Goal: Transaction & Acquisition: Download file/media

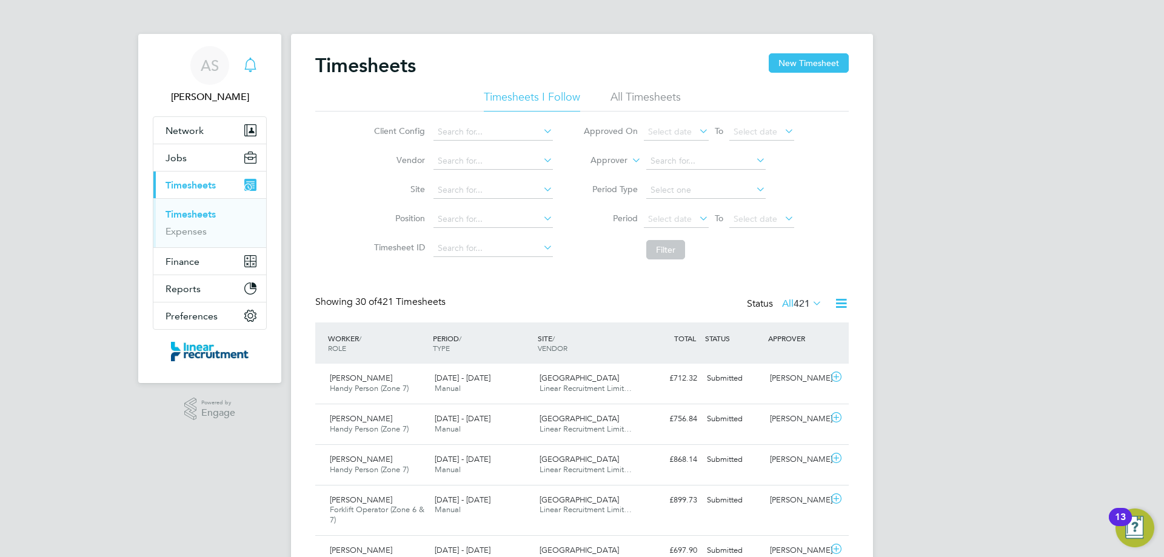
click at [252, 65] on icon "Main navigation" at bounding box center [250, 65] width 15 height 15
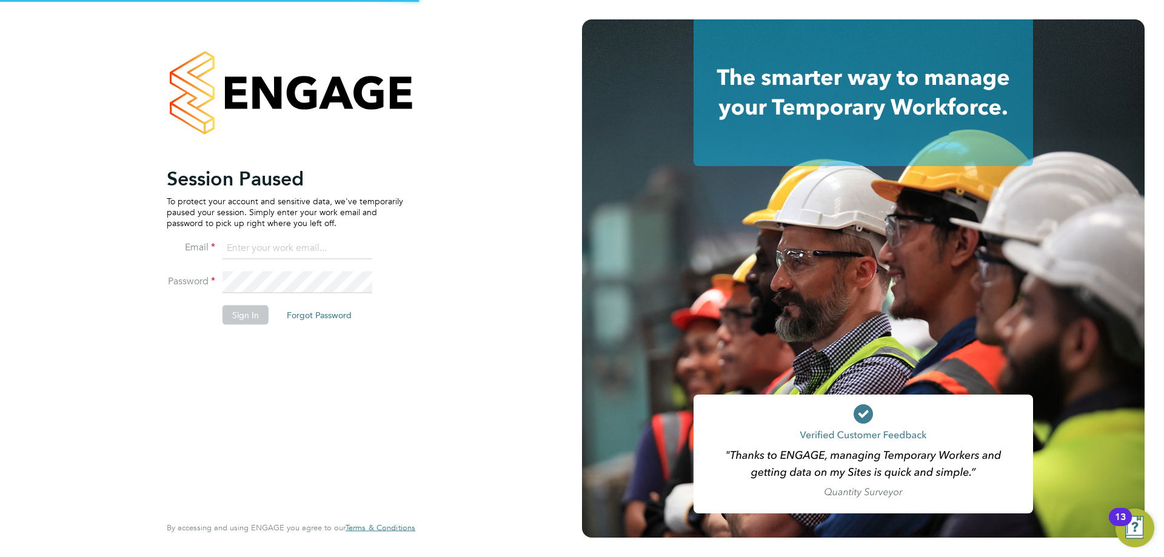
type input "alyssa.smith@linearrecruitment.co.uk"
click at [249, 321] on button "Sign In" at bounding box center [245, 314] width 46 height 19
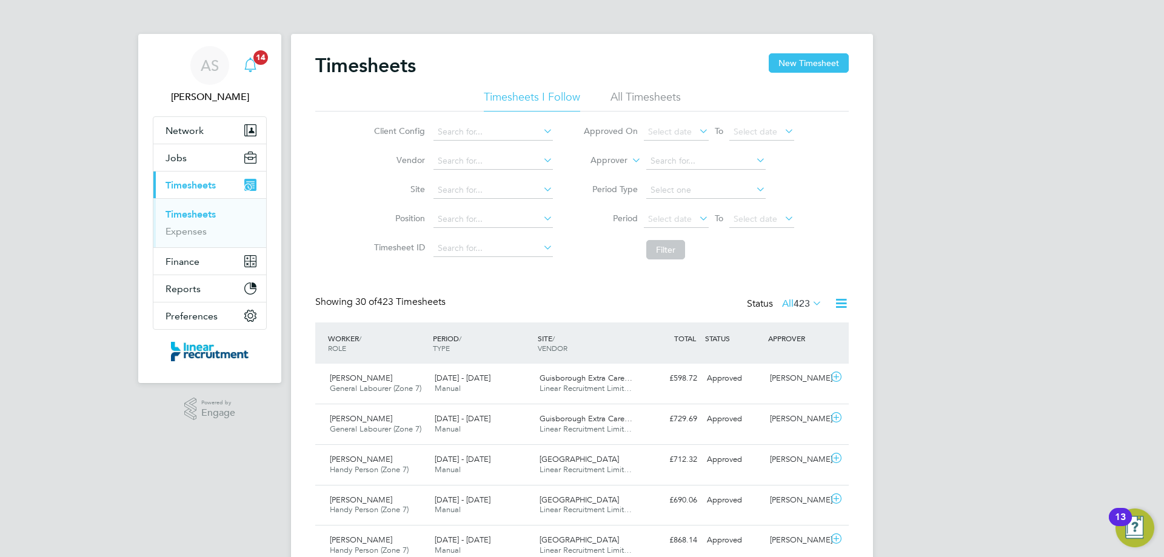
click at [261, 59] on span "14" at bounding box center [260, 57] width 15 height 15
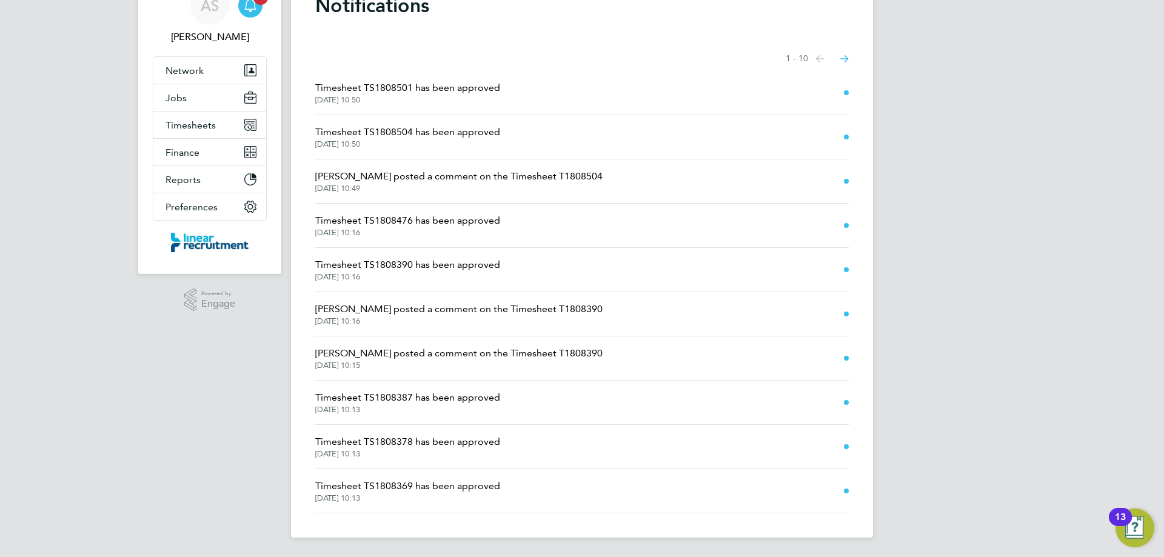
click at [824, 58] on icon "Select page of notifications list" at bounding box center [820, 58] width 8 height 7
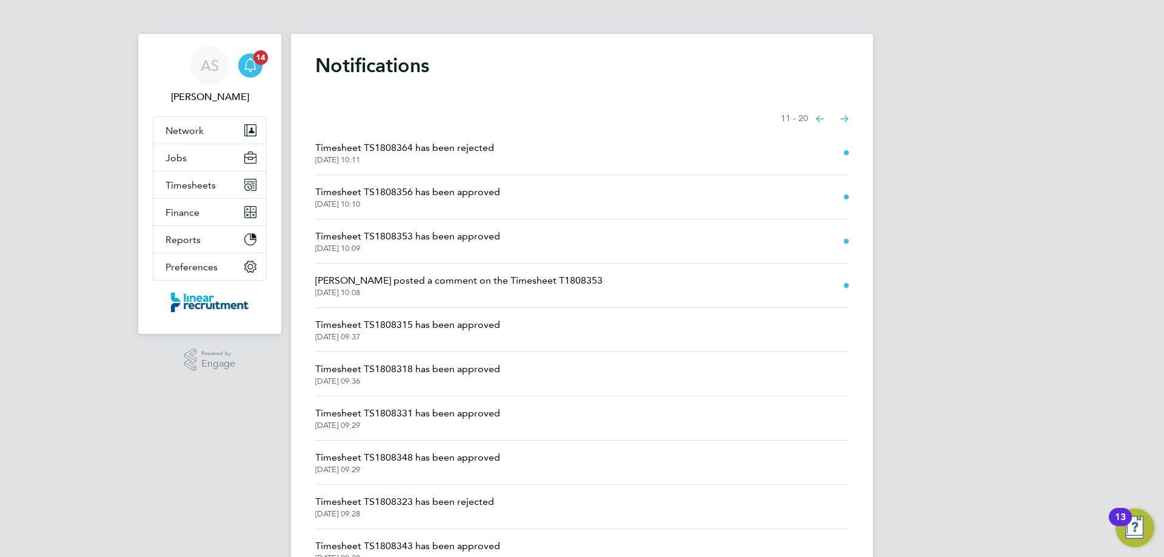
click at [433, 244] on span "[DATE] 10:09" at bounding box center [407, 249] width 185 height 10
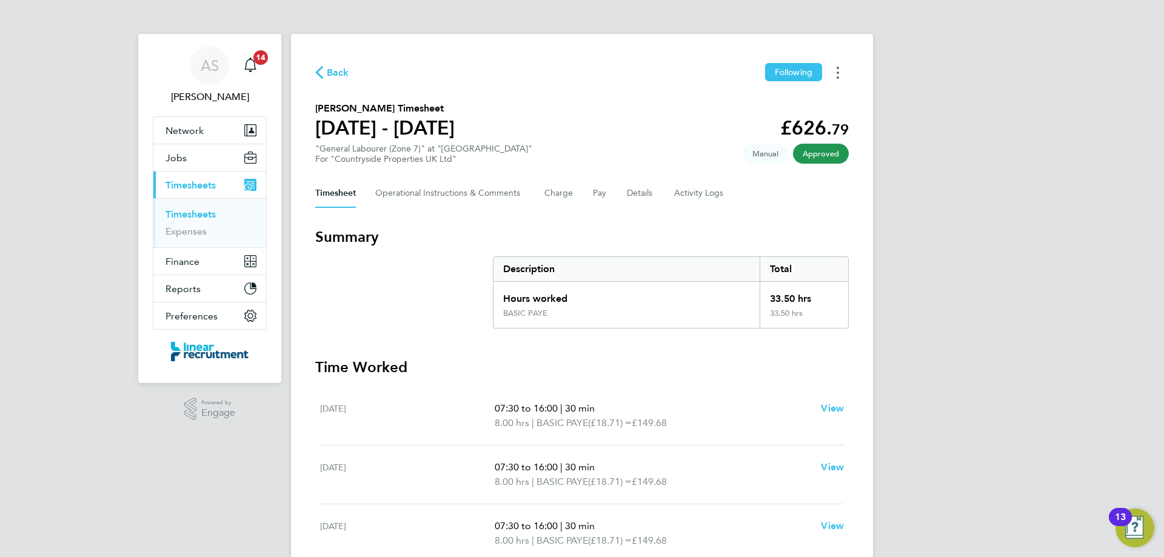
click at [836, 76] on button "Timesheets Menu" at bounding box center [838, 72] width 22 height 19
click at [795, 102] on link "Download timesheet" at bounding box center [775, 99] width 145 height 24
click at [249, 65] on icon "Main navigation" at bounding box center [250, 65] width 15 height 15
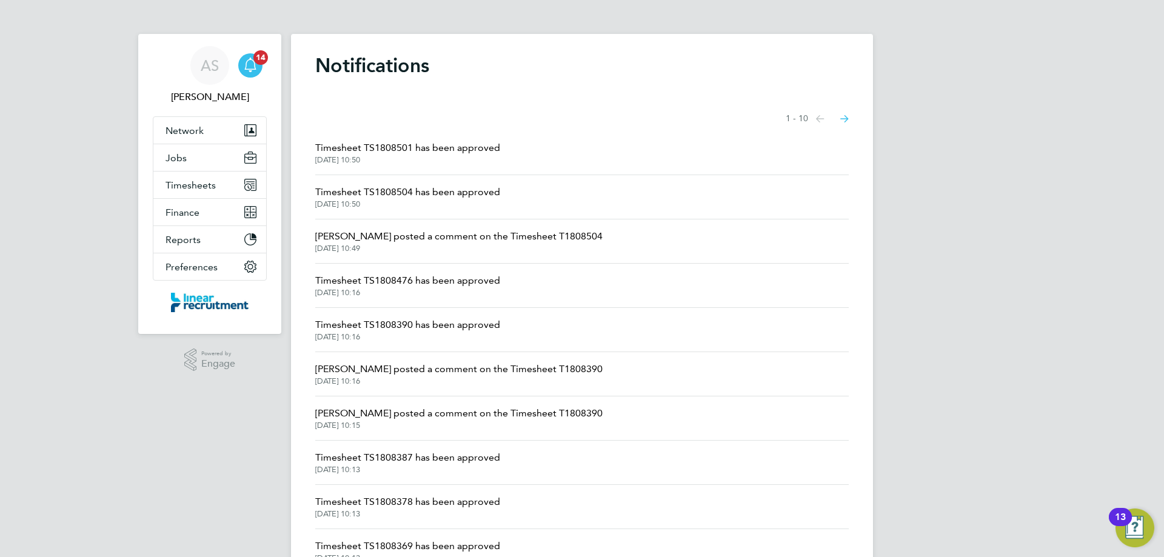
click at [849, 118] on button "Next page" at bounding box center [844, 119] width 24 height 24
click at [473, 195] on span "Timesheet TS1808356 has been approved" at bounding box center [407, 192] width 185 height 15
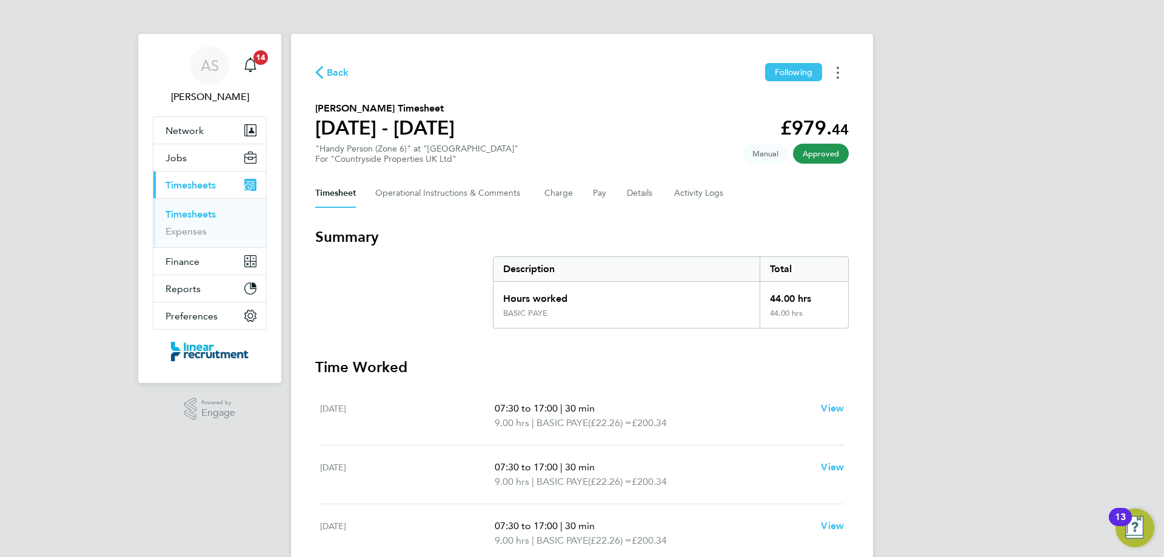
click at [840, 75] on button "Timesheets Menu" at bounding box center [838, 72] width 22 height 19
click at [770, 104] on link "Download timesheet" at bounding box center [775, 99] width 145 height 24
click at [256, 68] on icon "Main navigation" at bounding box center [250, 65] width 15 height 15
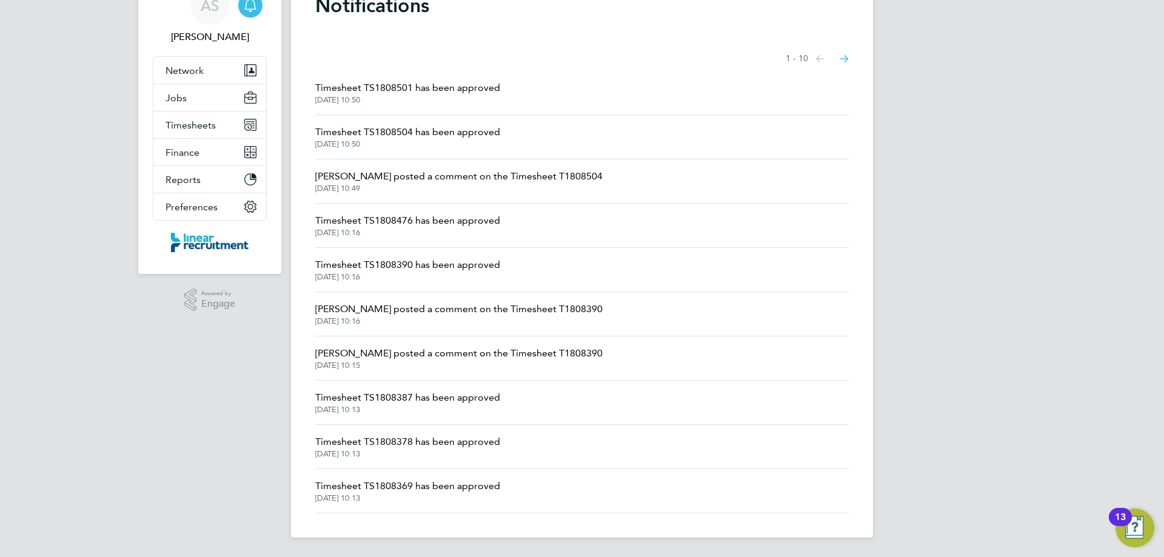
click at [412, 501] on span "[DATE] 10:13" at bounding box center [407, 498] width 185 height 10
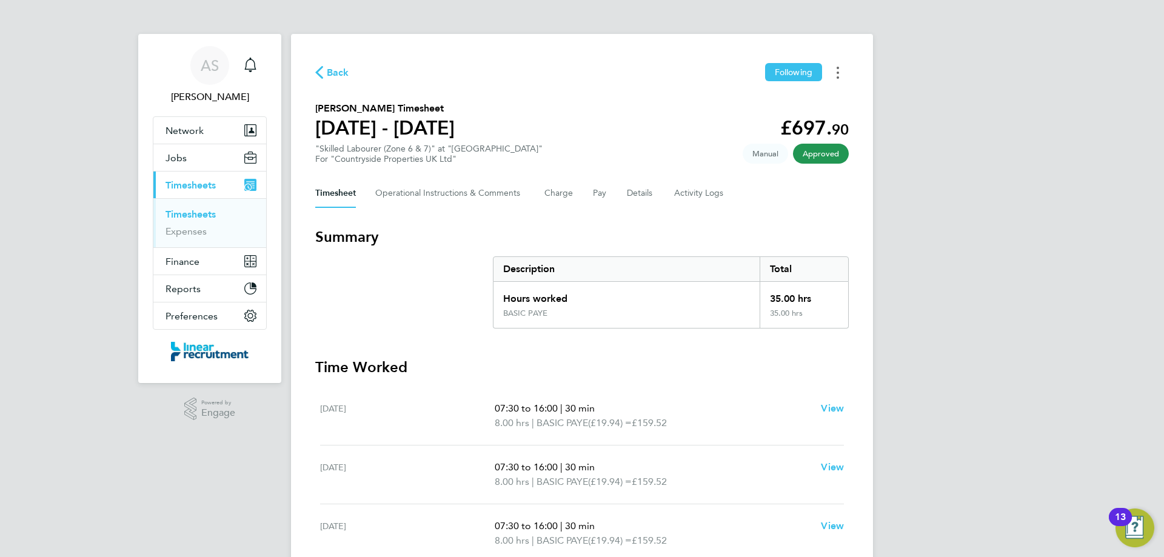
click at [839, 75] on button "Timesheets Menu" at bounding box center [838, 72] width 22 height 19
click at [794, 104] on link "Download timesheet" at bounding box center [775, 99] width 145 height 24
click at [252, 68] on icon "Main navigation" at bounding box center [250, 65] width 15 height 15
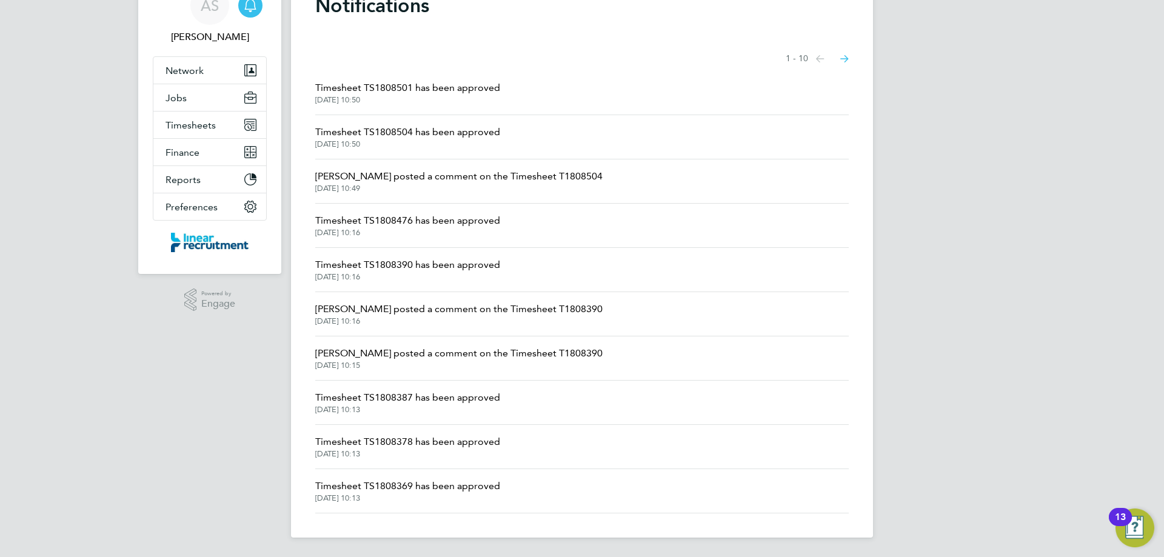
drag, startPoint x: 451, startPoint y: 442, endPoint x: 570, endPoint y: 364, distance: 142.2
click at [451, 442] on span "Timesheet TS1808378 has been approved" at bounding box center [407, 442] width 185 height 15
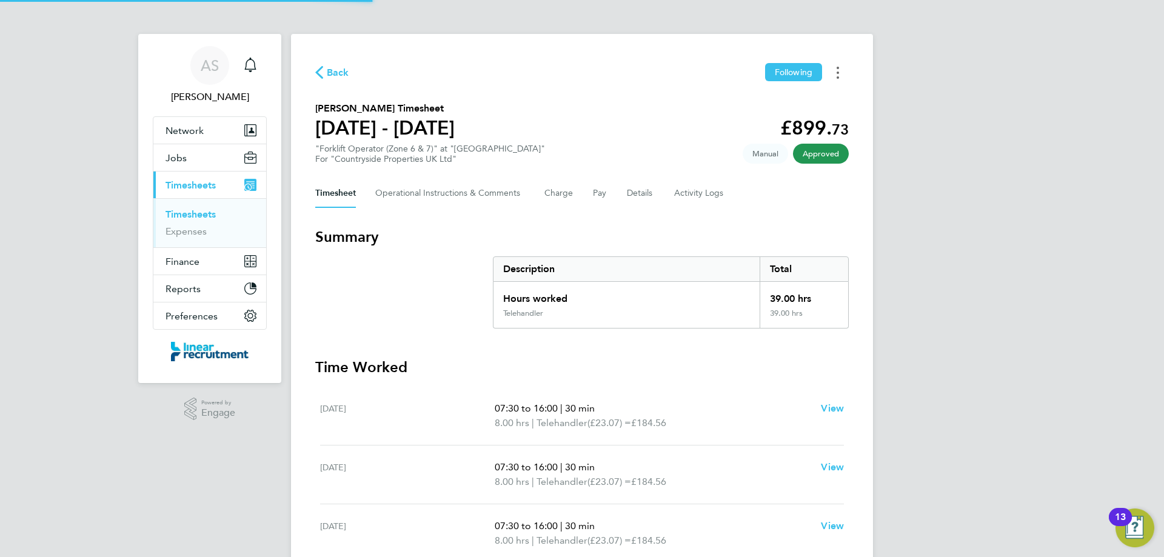
click at [836, 73] on button "Timesheets Menu" at bounding box center [838, 72] width 22 height 19
click at [780, 93] on link "Download timesheet" at bounding box center [775, 99] width 145 height 24
click at [252, 63] on icon "Main navigation" at bounding box center [250, 65] width 15 height 15
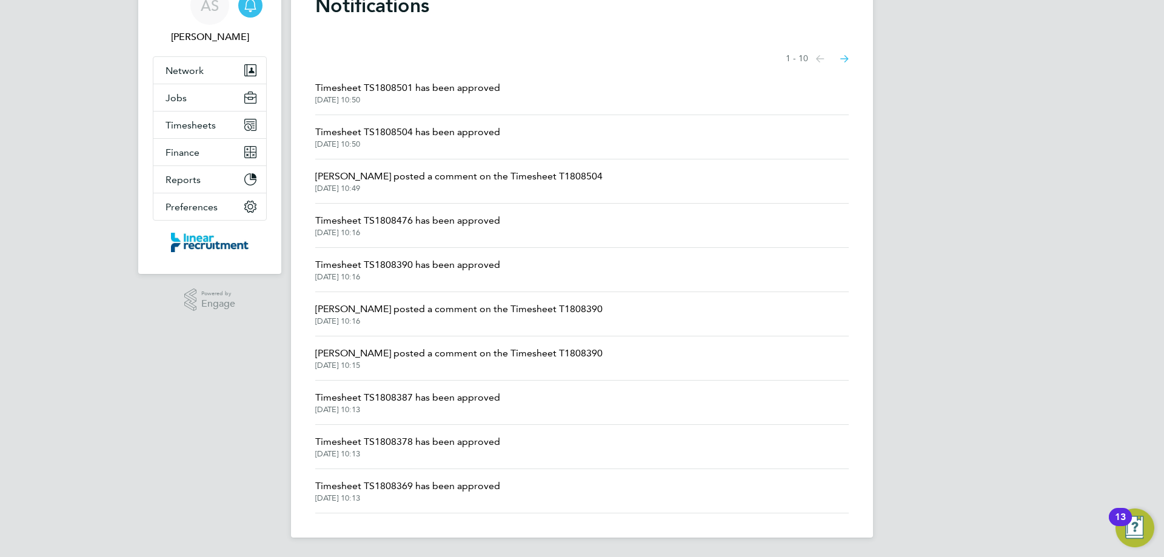
click at [450, 404] on span "Timesheet TS1808387 has been approved" at bounding box center [407, 397] width 185 height 15
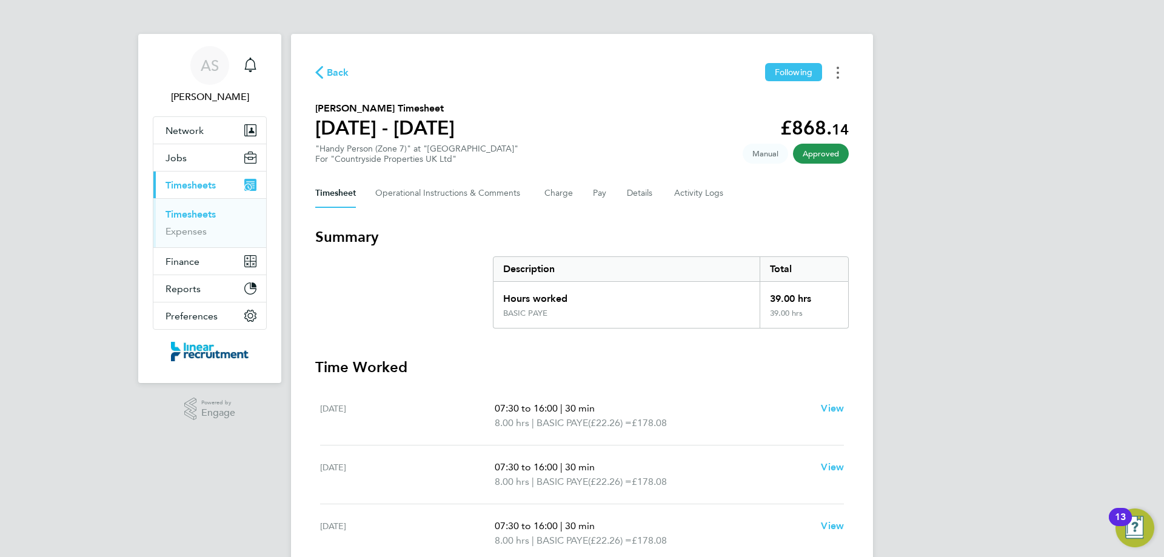
click at [841, 74] on button "Timesheets Menu" at bounding box center [838, 72] width 22 height 19
click at [772, 103] on link "Download timesheet" at bounding box center [775, 99] width 145 height 24
click at [256, 68] on icon "Main navigation" at bounding box center [250, 65] width 15 height 15
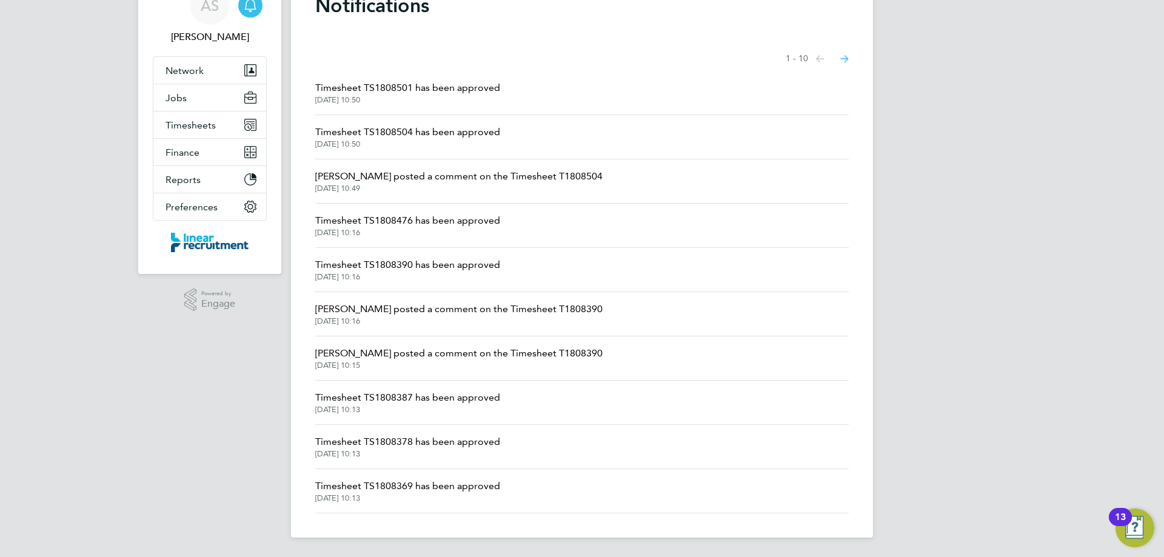
click at [465, 267] on span "Timesheet TS1808390 has been approved" at bounding box center [407, 265] width 185 height 15
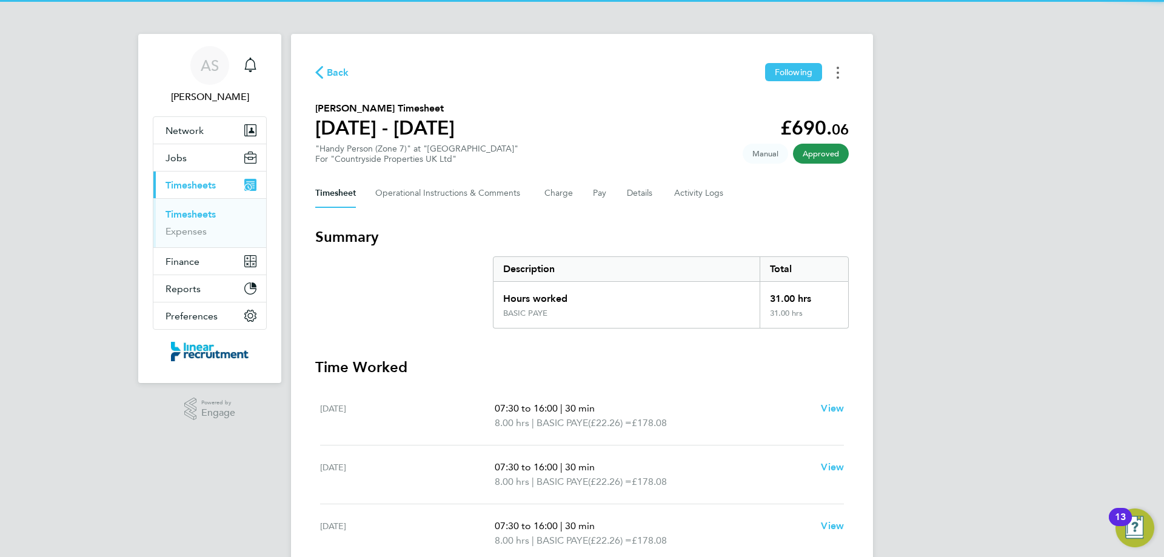
click at [838, 65] on button "Timesheets Menu" at bounding box center [838, 72] width 22 height 19
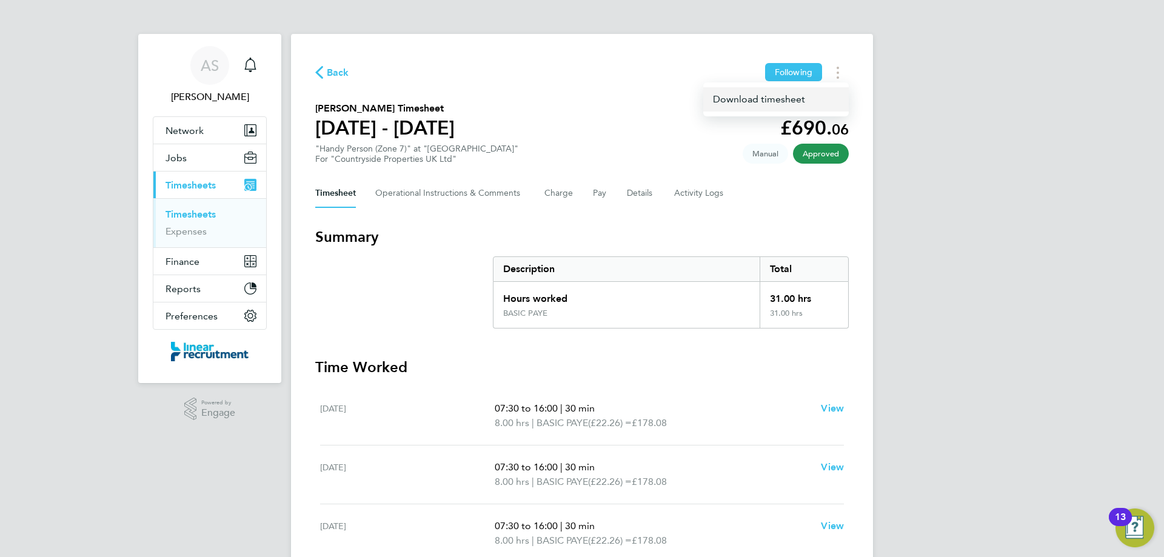
click at [783, 105] on link "Download timesheet" at bounding box center [775, 99] width 145 height 24
click at [254, 61] on icon "Main navigation" at bounding box center [250, 65] width 15 height 15
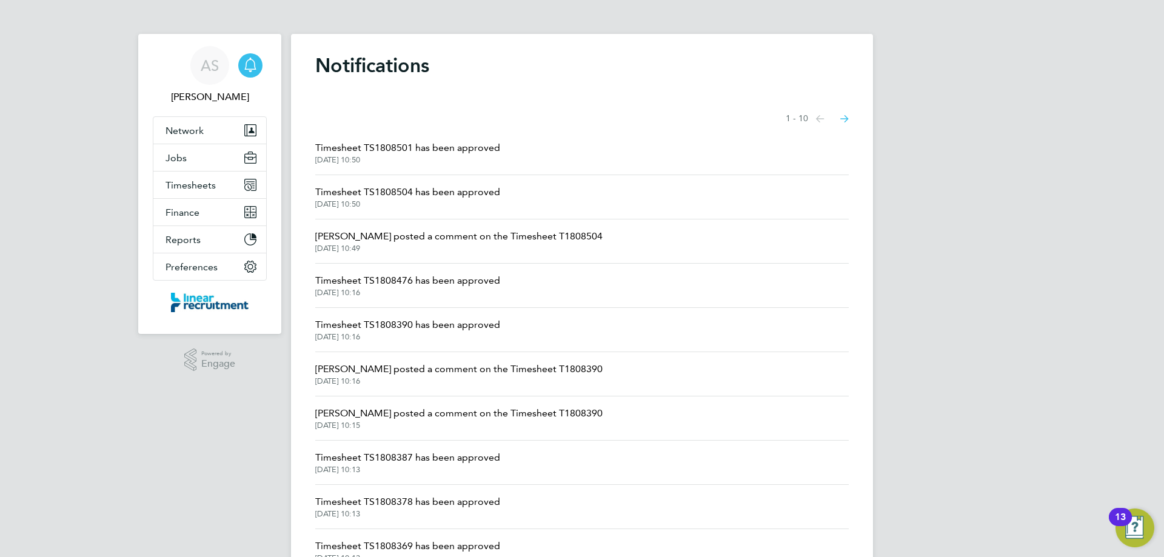
click at [449, 281] on span "Timesheet TS1808476 has been approved" at bounding box center [407, 280] width 185 height 15
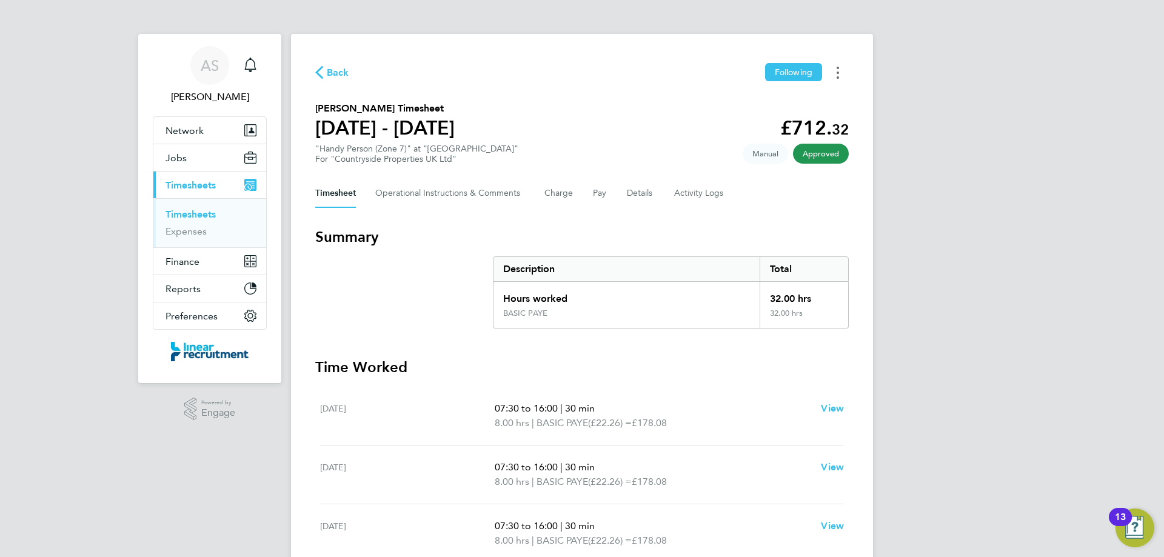
click at [841, 77] on button "Timesheets Menu" at bounding box center [838, 72] width 22 height 19
click at [761, 101] on link "Download timesheet" at bounding box center [775, 99] width 145 height 24
click at [250, 67] on icon "Main navigation" at bounding box center [250, 65] width 15 height 15
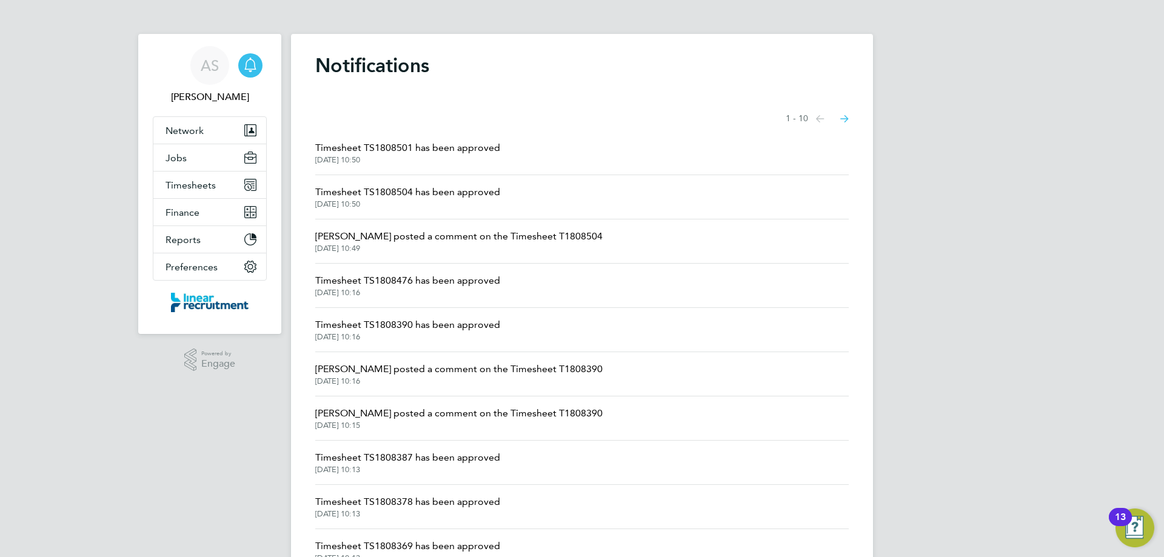
click at [487, 190] on span "Timesheet TS1808504 has been approved" at bounding box center [407, 192] width 185 height 15
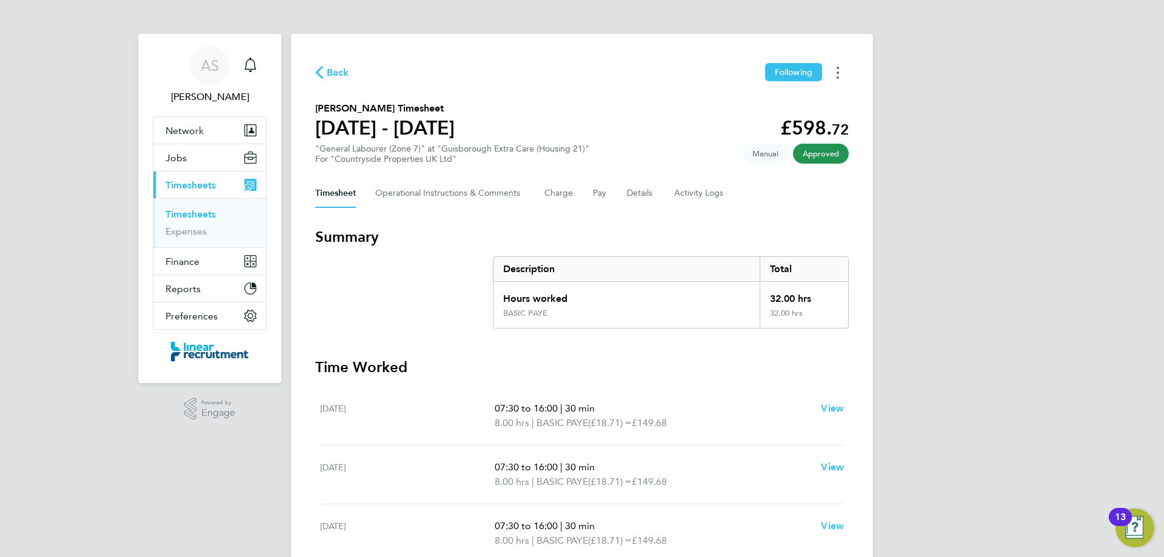
click at [832, 72] on button "Timesheets Menu" at bounding box center [838, 72] width 22 height 19
click at [777, 97] on link "Download timesheet" at bounding box center [775, 99] width 145 height 24
click at [256, 66] on icon "Main navigation" at bounding box center [250, 65] width 15 height 15
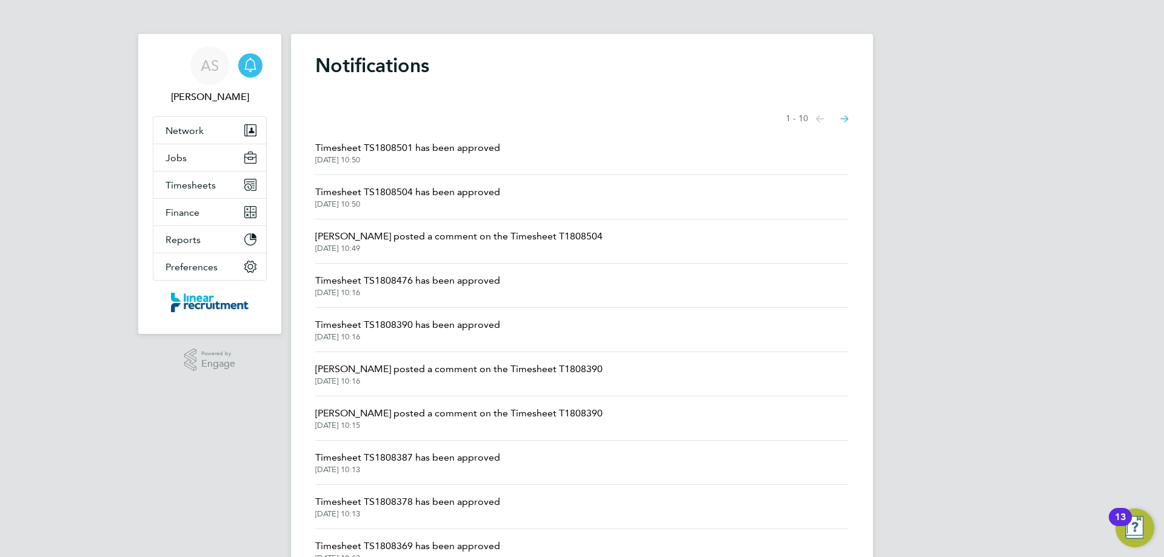
click at [392, 152] on span "Timesheet TS1808501 has been approved" at bounding box center [407, 148] width 185 height 15
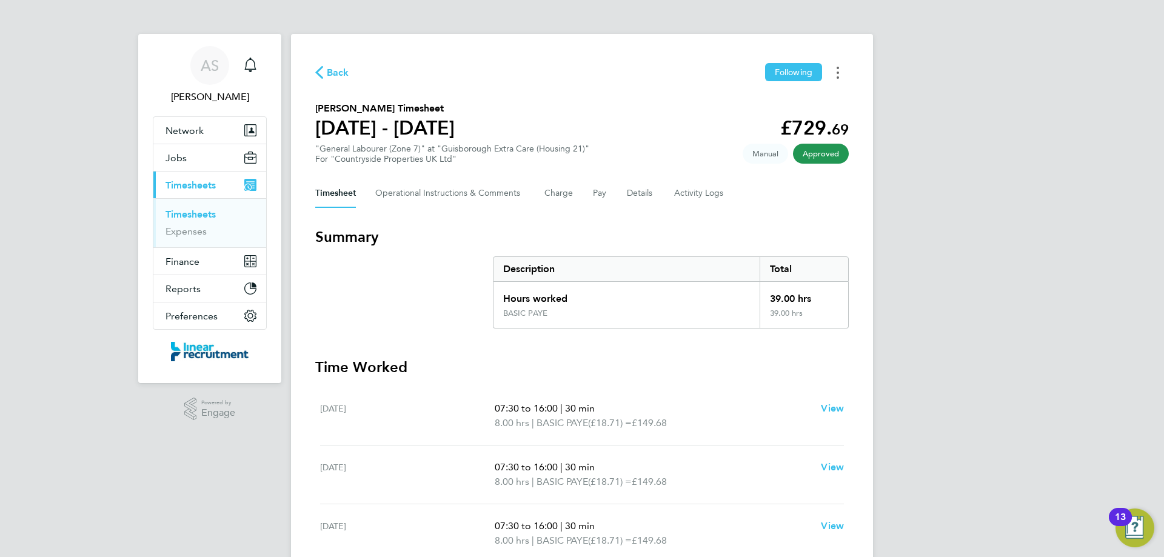
click at [837, 75] on icon "Timesheets Menu" at bounding box center [837, 73] width 2 height 12
click at [773, 105] on link "Download timesheet" at bounding box center [775, 99] width 145 height 24
click at [247, 73] on div "Main navigation" at bounding box center [250, 65] width 24 height 24
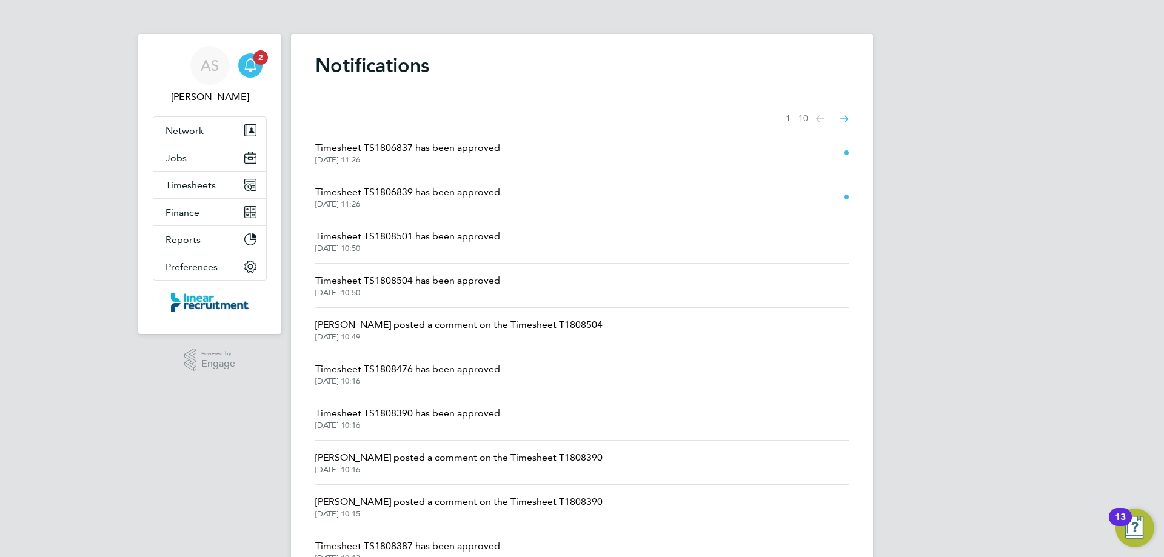
click at [470, 188] on span "Timesheet TS1806839 has been approved" at bounding box center [407, 192] width 185 height 15
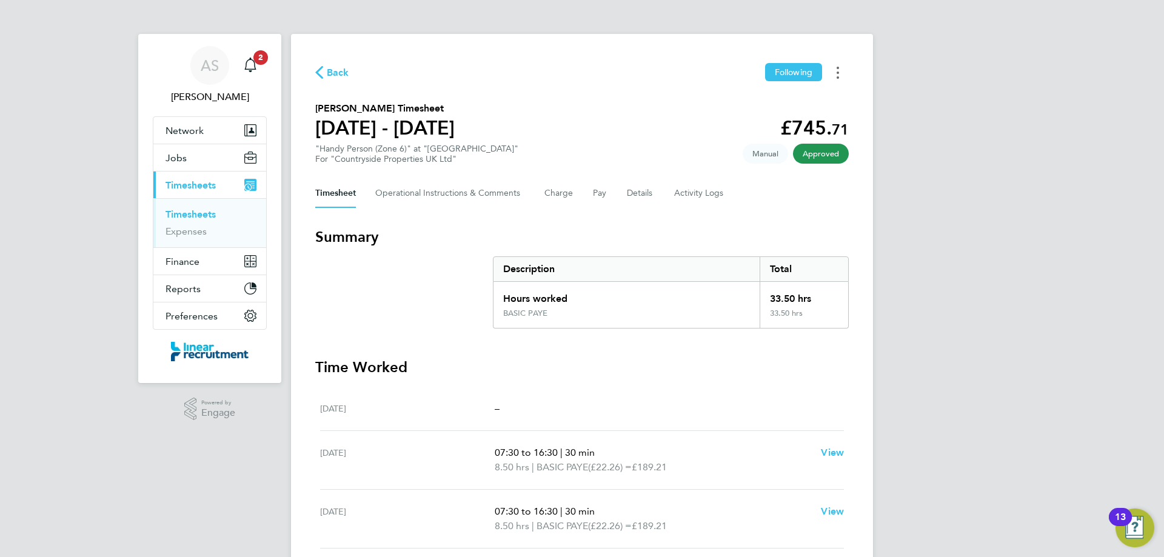
click at [839, 71] on button "Timesheets Menu" at bounding box center [838, 72] width 22 height 19
click at [817, 101] on link "Download timesheet" at bounding box center [775, 99] width 145 height 24
click at [260, 70] on div "Main navigation" at bounding box center [250, 65] width 24 height 24
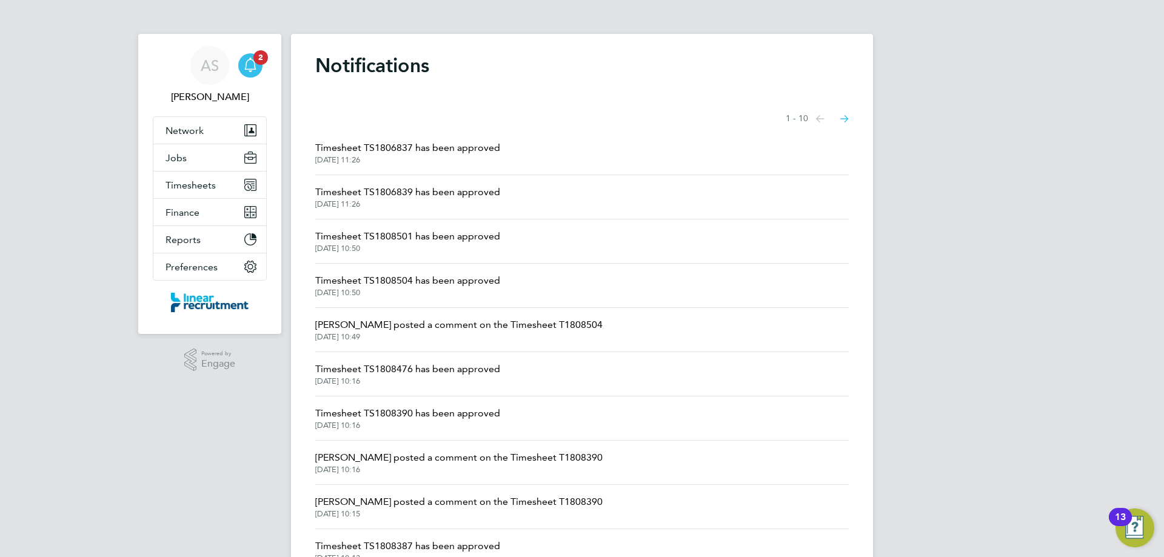
click at [502, 155] on li "Timesheet TS1806837 has been approved 26 Aug 2025, 11:26" at bounding box center [581, 153] width 533 height 44
click at [475, 147] on span "Timesheet TS1806837 has been approved" at bounding box center [407, 148] width 185 height 15
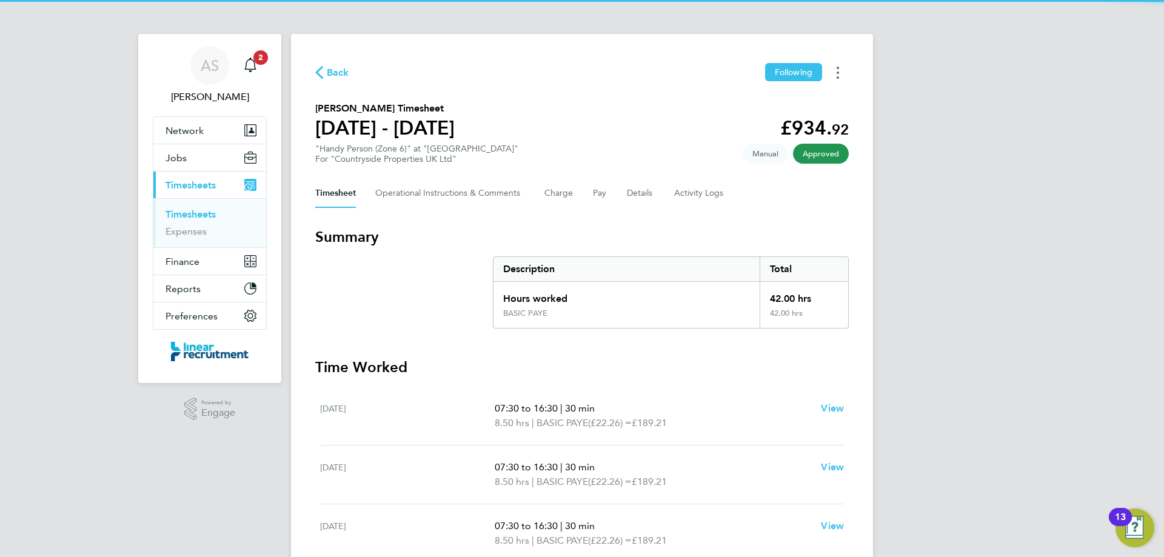
click at [837, 78] on circle "Timesheets Menu" at bounding box center [837, 77] width 2 height 2
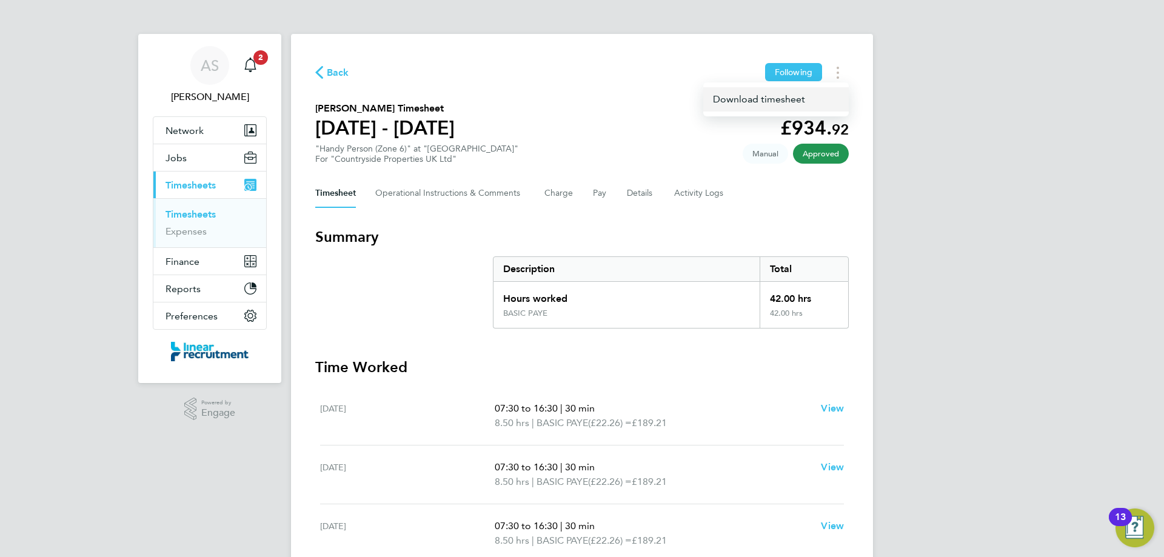
click at [787, 105] on link "Download timesheet" at bounding box center [775, 99] width 145 height 24
